Goal: Information Seeking & Learning: Learn about a topic

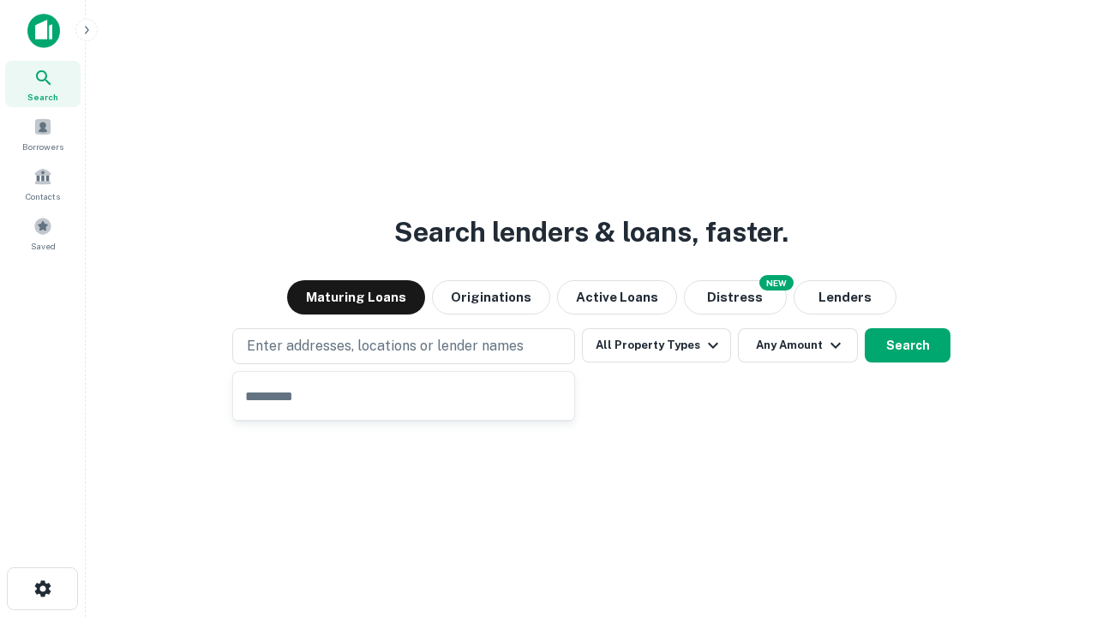
type input "**********"
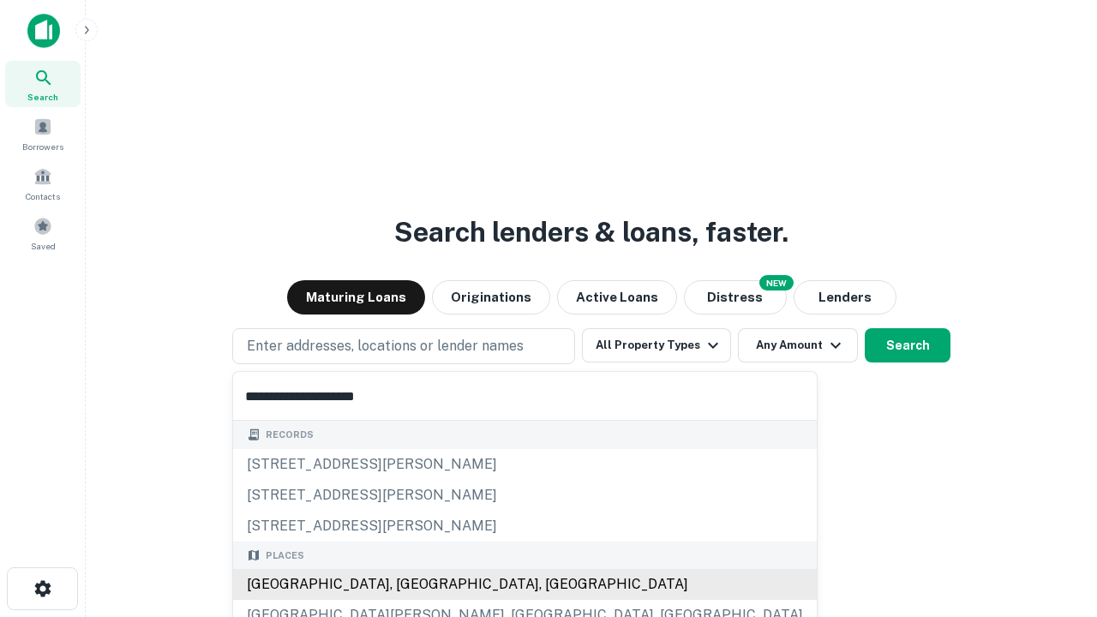
click at [410, 585] on div "[GEOGRAPHIC_DATA], [GEOGRAPHIC_DATA], [GEOGRAPHIC_DATA]" at bounding box center [525, 584] width 584 height 31
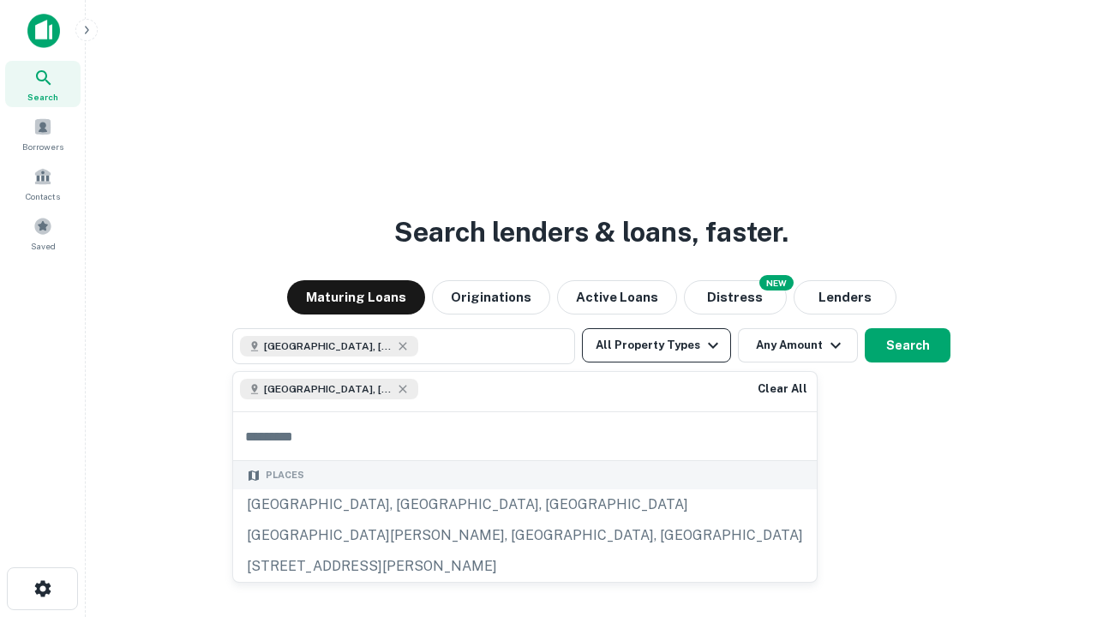
click at [657, 345] on button "All Property Types" at bounding box center [656, 345] width 149 height 34
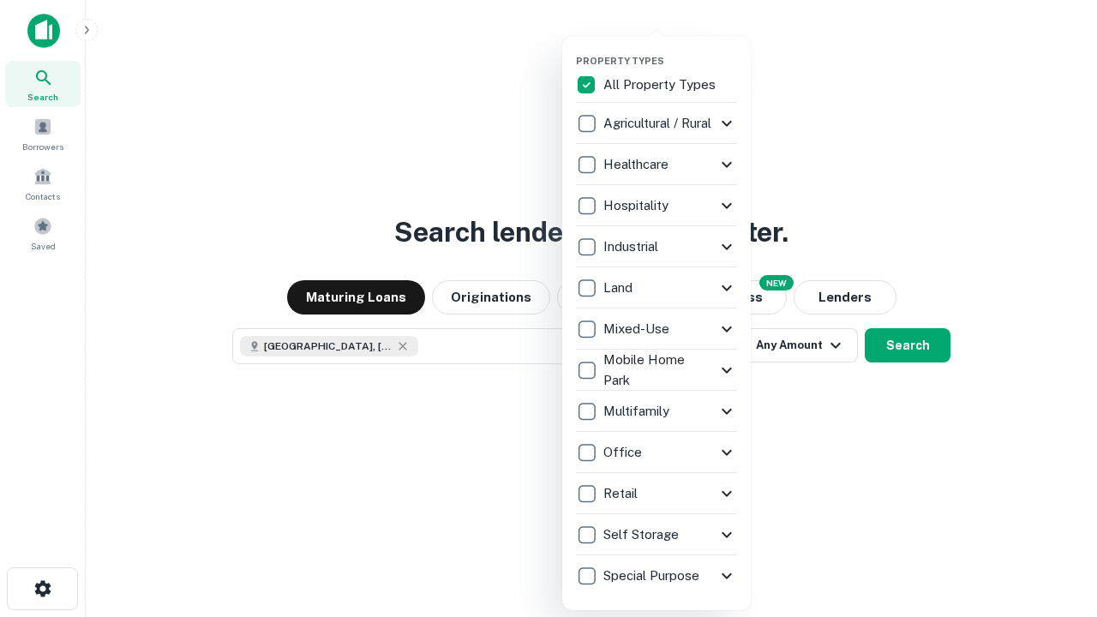
click at [670, 50] on button "button" at bounding box center [670, 50] width 189 height 1
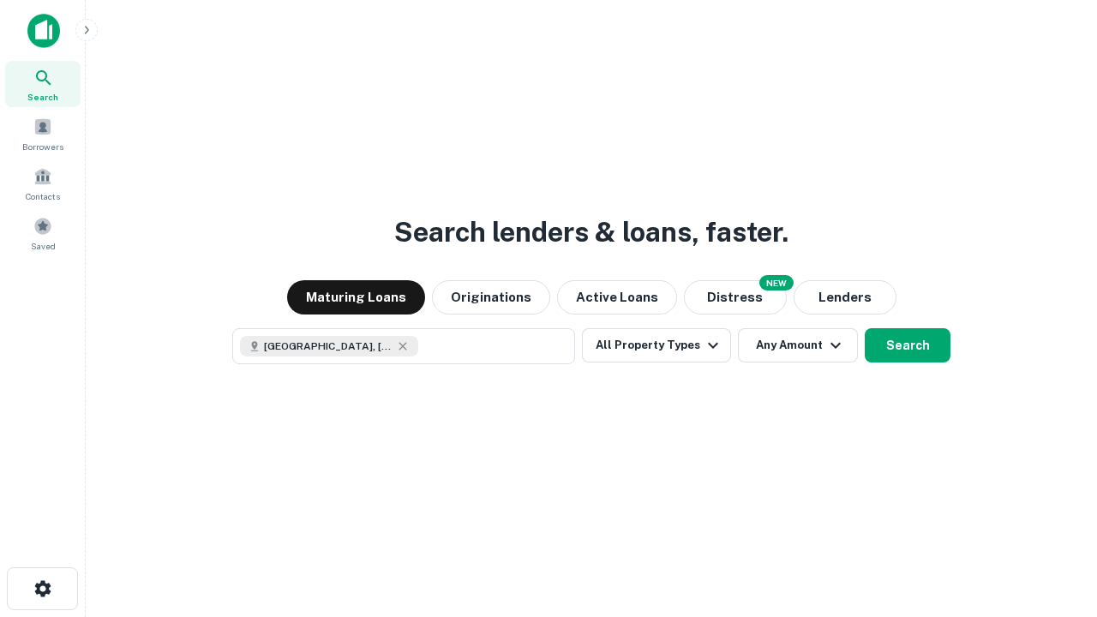
scroll to position [27, 0]
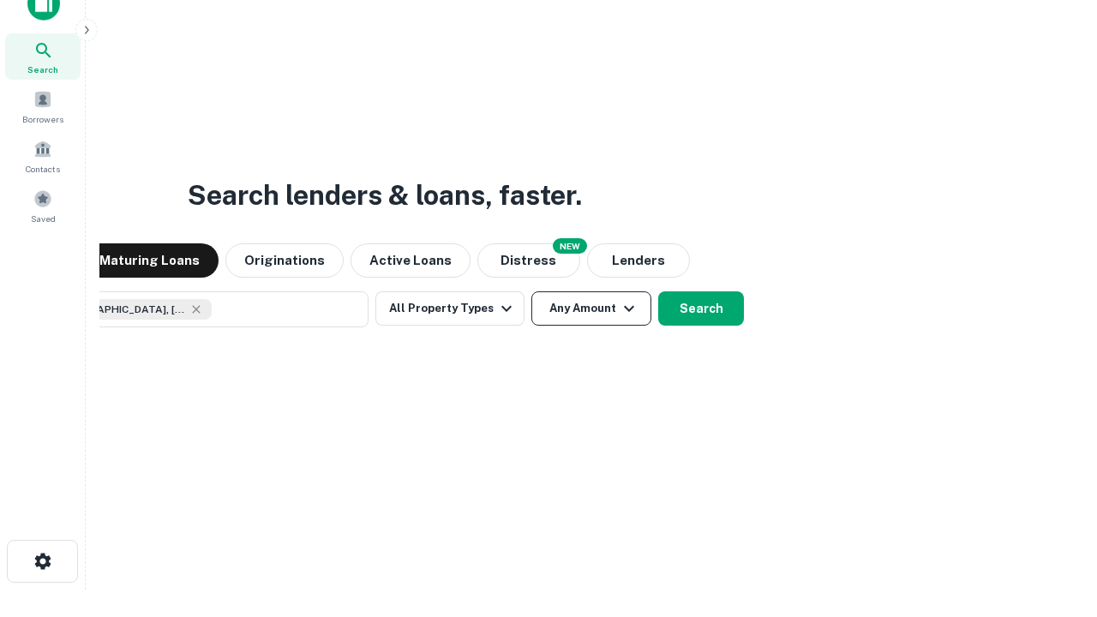
click at [531, 291] on button "Any Amount" at bounding box center [591, 308] width 120 height 34
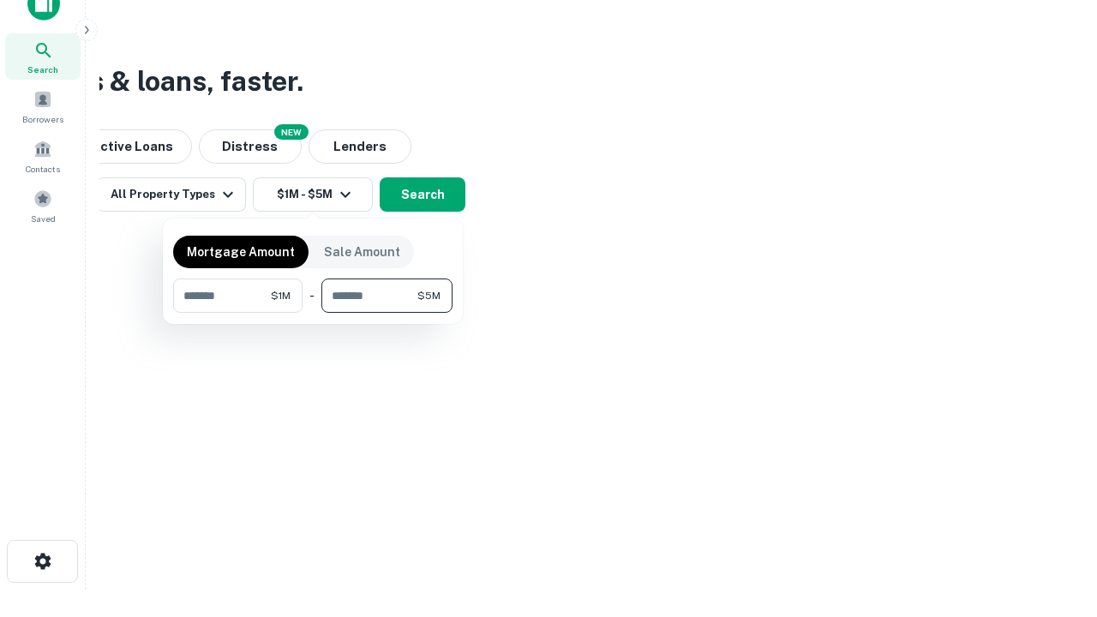
type input "*******"
click at [313, 313] on button "button" at bounding box center [312, 313] width 279 height 1
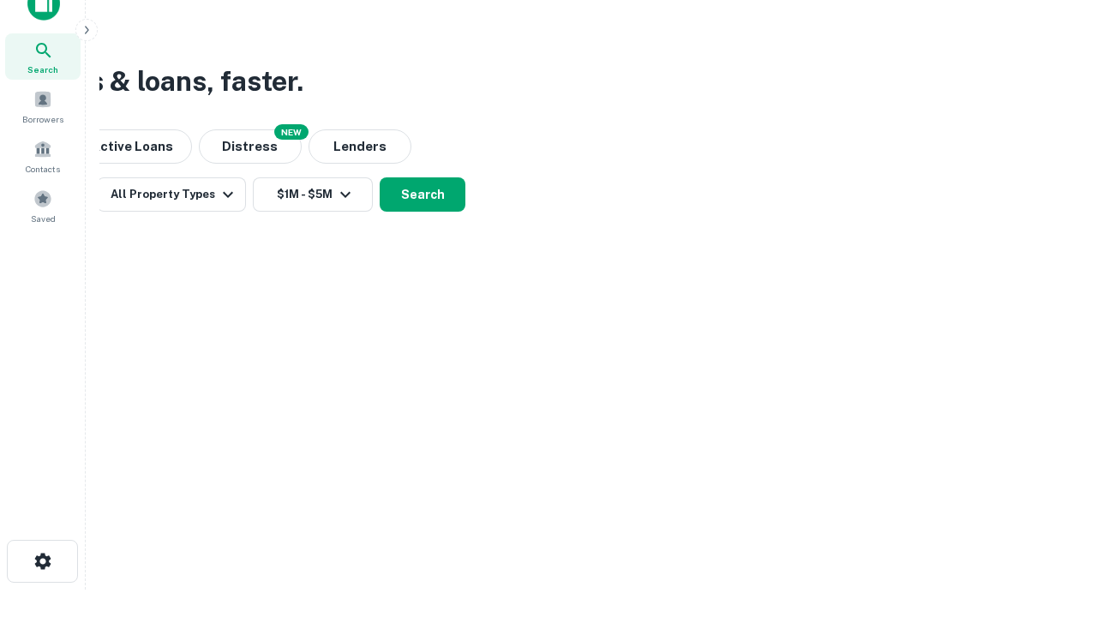
scroll to position [27, 0]
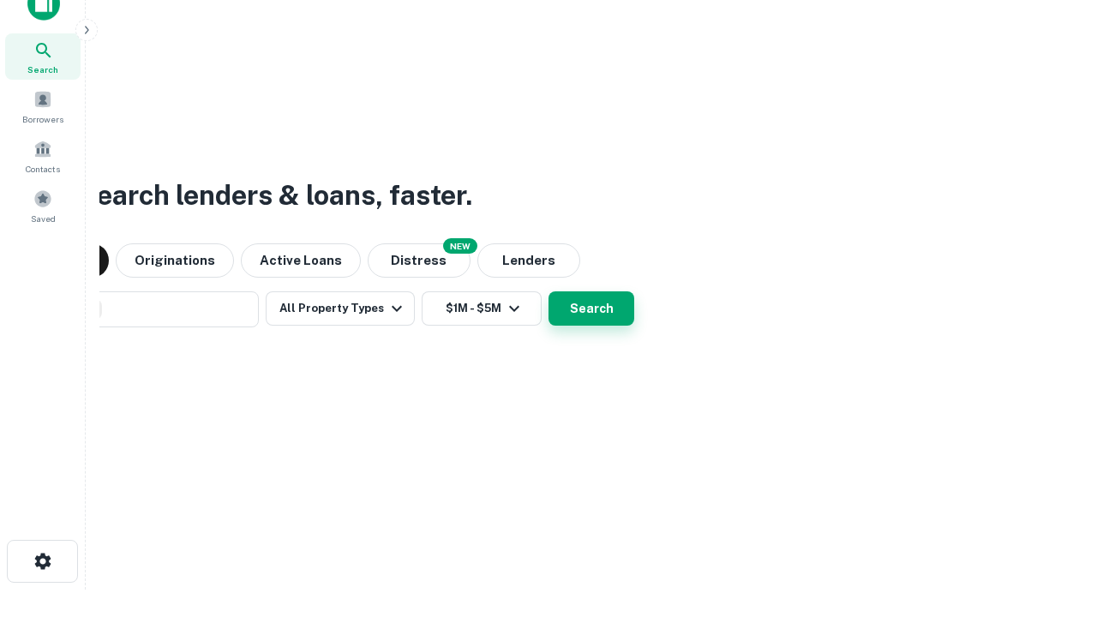
click at [549, 291] on button "Search" at bounding box center [592, 308] width 86 height 34
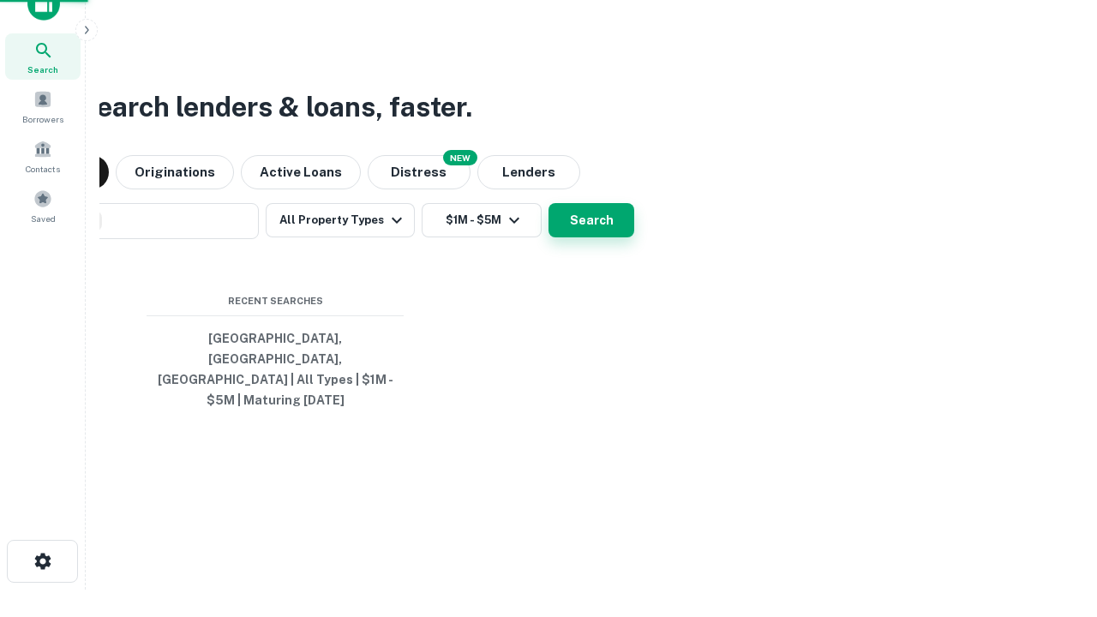
scroll to position [56, 485]
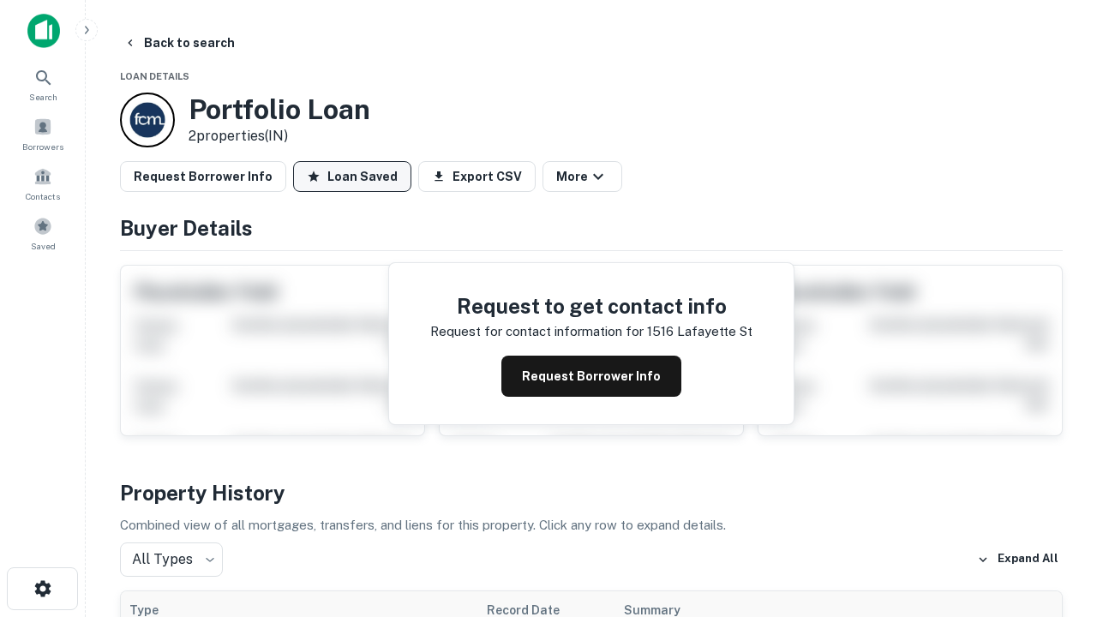
click at [352, 177] on button "Loan Saved" at bounding box center [352, 176] width 118 height 31
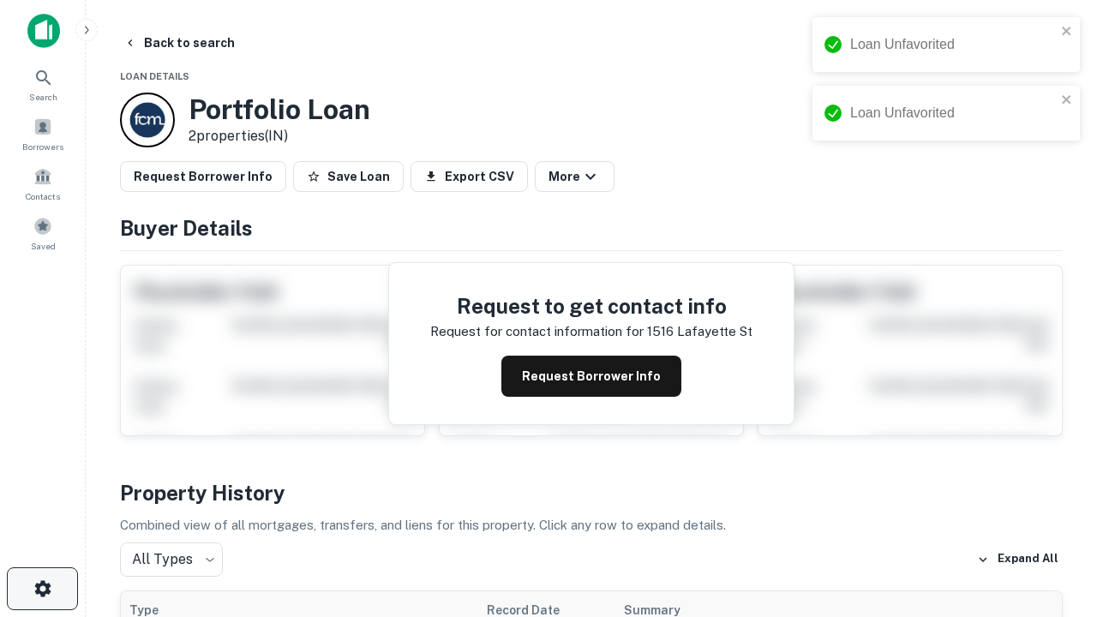
click at [42, 589] on icon "button" at bounding box center [43, 589] width 21 height 21
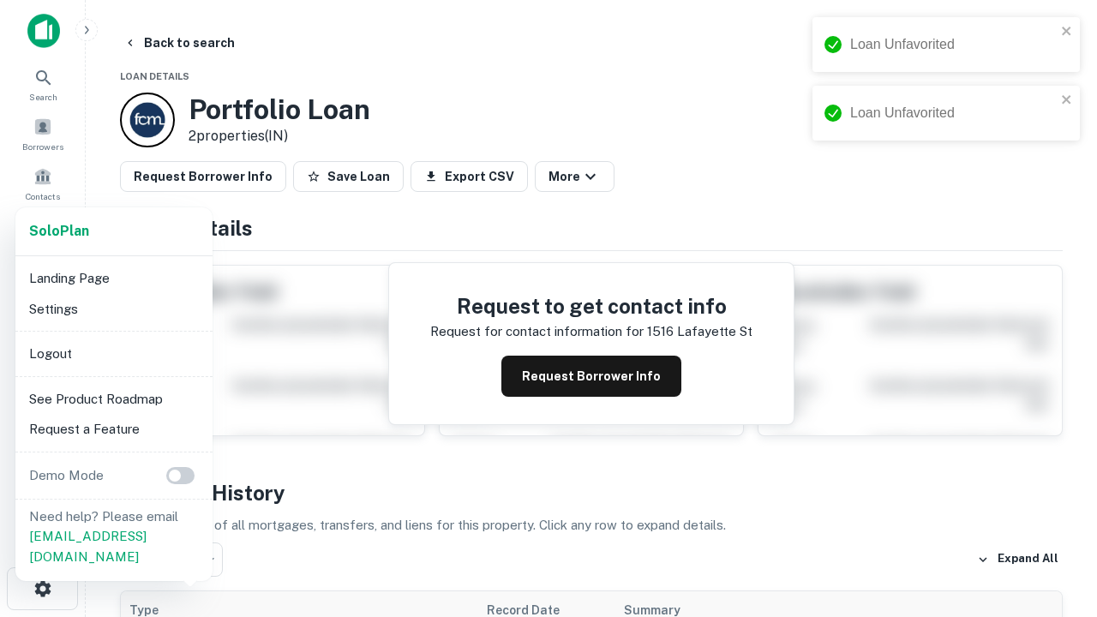
click at [113, 353] on li "Logout" at bounding box center [113, 354] width 183 height 31
